Goal: Task Accomplishment & Management: Manage account settings

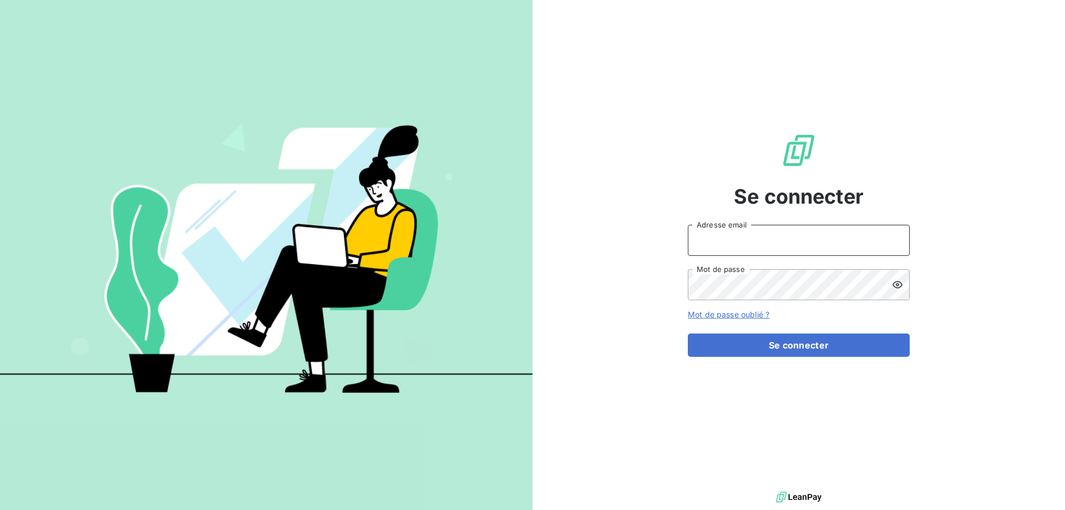
click at [738, 247] on input "Adresse email" at bounding box center [799, 240] width 222 height 31
click at [738, 241] on input "Adresse email" at bounding box center [799, 240] width 222 height 31
click at [716, 246] on input "Adresse email" at bounding box center [799, 240] width 222 height 31
type input "[EMAIL_ADDRESS][DOMAIN_NAME]"
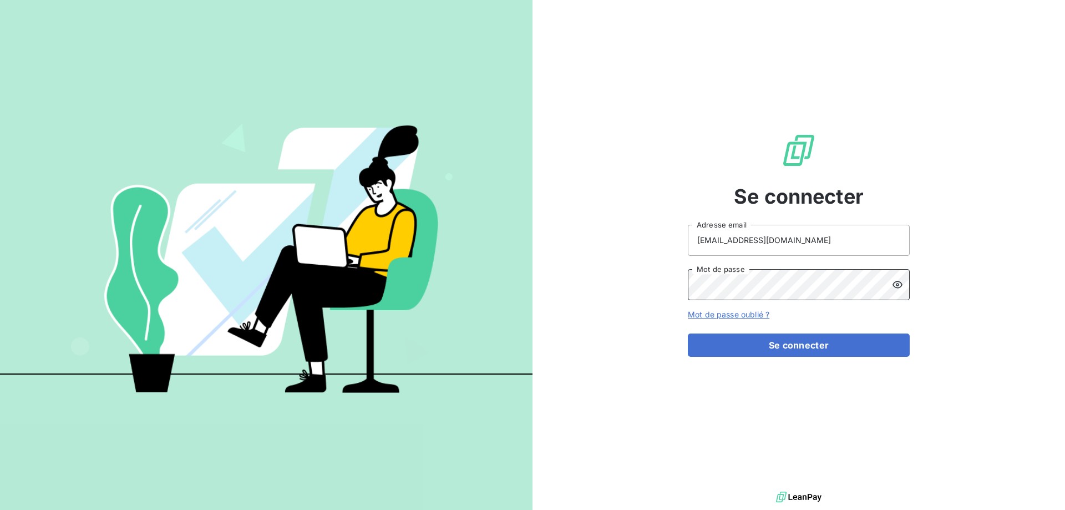
click at [688, 333] on button "Se connecter" at bounding box center [799, 344] width 222 height 23
